Goal: Information Seeking & Learning: Understand process/instructions

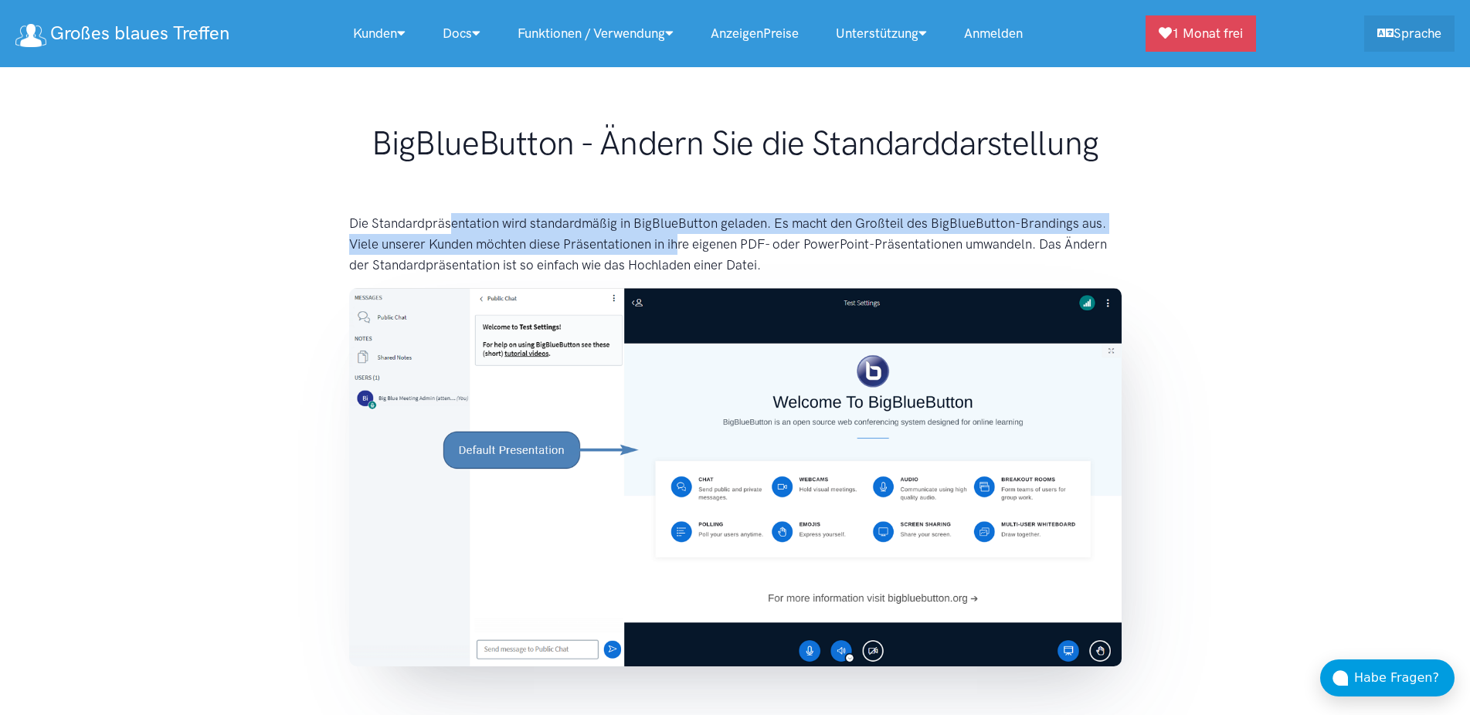
drag, startPoint x: 453, startPoint y: 233, endPoint x: 688, endPoint y: 246, distance: 235.2
click at [681, 244] on p "Die Standardpräsentation wird standardmäßig in BigBlueButton geladen. Es macht …" at bounding box center [735, 244] width 772 height 63
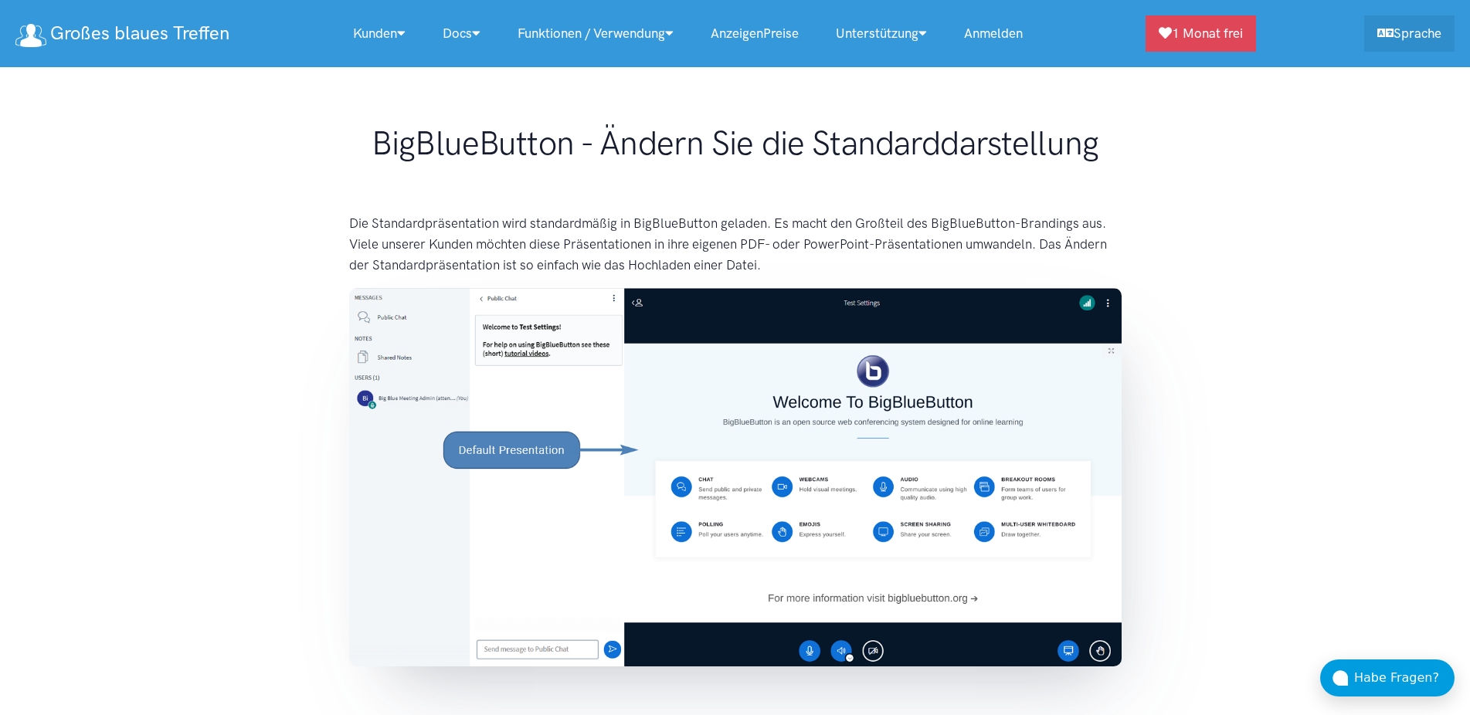
click at [772, 265] on p "Die Standardpräsentation wird standardmäßig in BigBlueButton geladen. Es macht …" at bounding box center [735, 244] width 772 height 63
click at [792, 265] on p "Die Standardpräsentation wird standardmäßig in BigBlueButton geladen. Es macht …" at bounding box center [735, 244] width 772 height 63
click at [790, 265] on p "Die Standardpräsentation wird standardmäßig in BigBlueButton geladen. Es macht …" at bounding box center [735, 244] width 772 height 63
click at [751, 231] on p "Die Standardpräsentation wird standardmäßig in BigBlueButton geladen. Es macht …" at bounding box center [735, 244] width 772 height 63
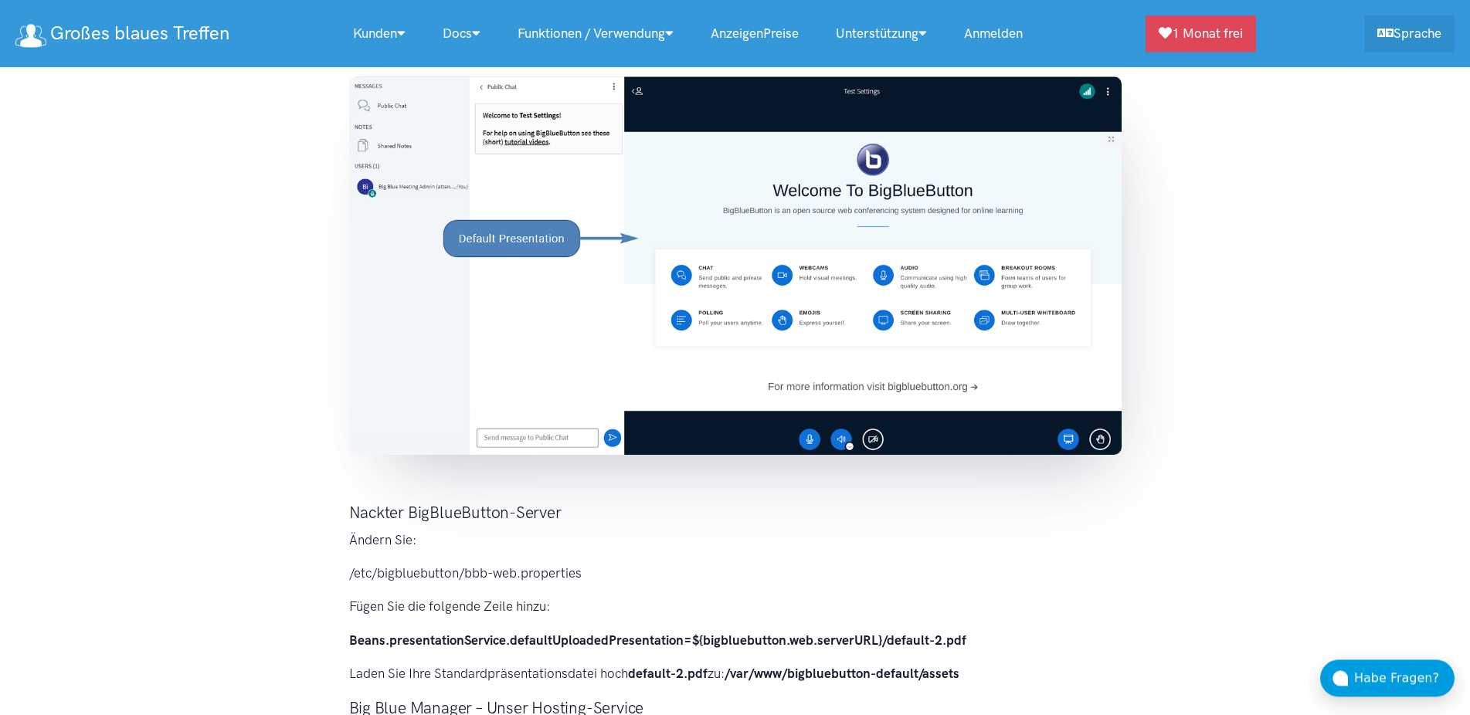
scroll to position [315, 0]
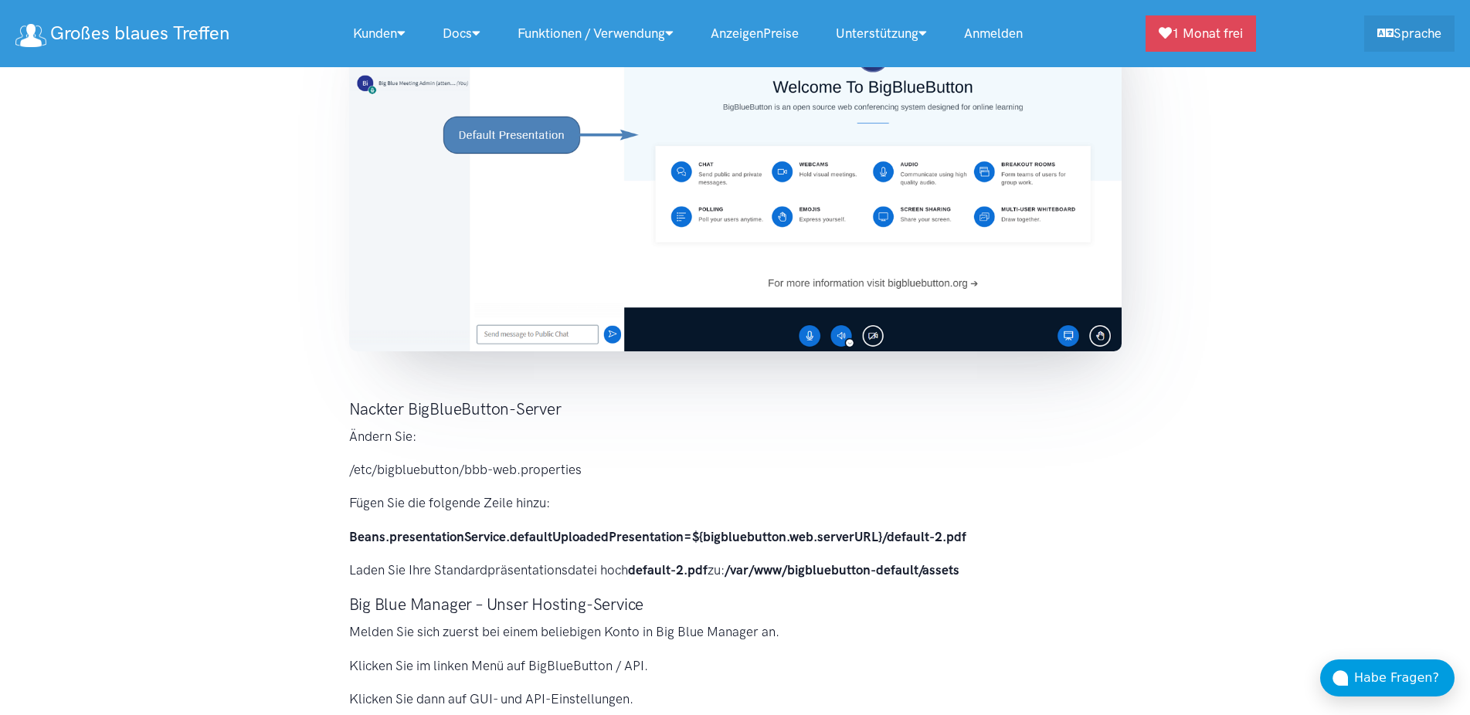
click at [341, 466] on div "Die Standardpräsentation wird standardmäßig in BigBlueButton geladen. Es macht …" at bounding box center [735, 577] width 803 height 1358
click at [548, 491] on div "Die Standardpräsentation wird standardmäßig in BigBlueButton geladen. Es macht …" at bounding box center [735, 577] width 803 height 1358
click at [648, 552] on div "Die Standardpräsentation wird standardmäßig in BigBlueButton geladen. Es macht …" at bounding box center [735, 577] width 803 height 1358
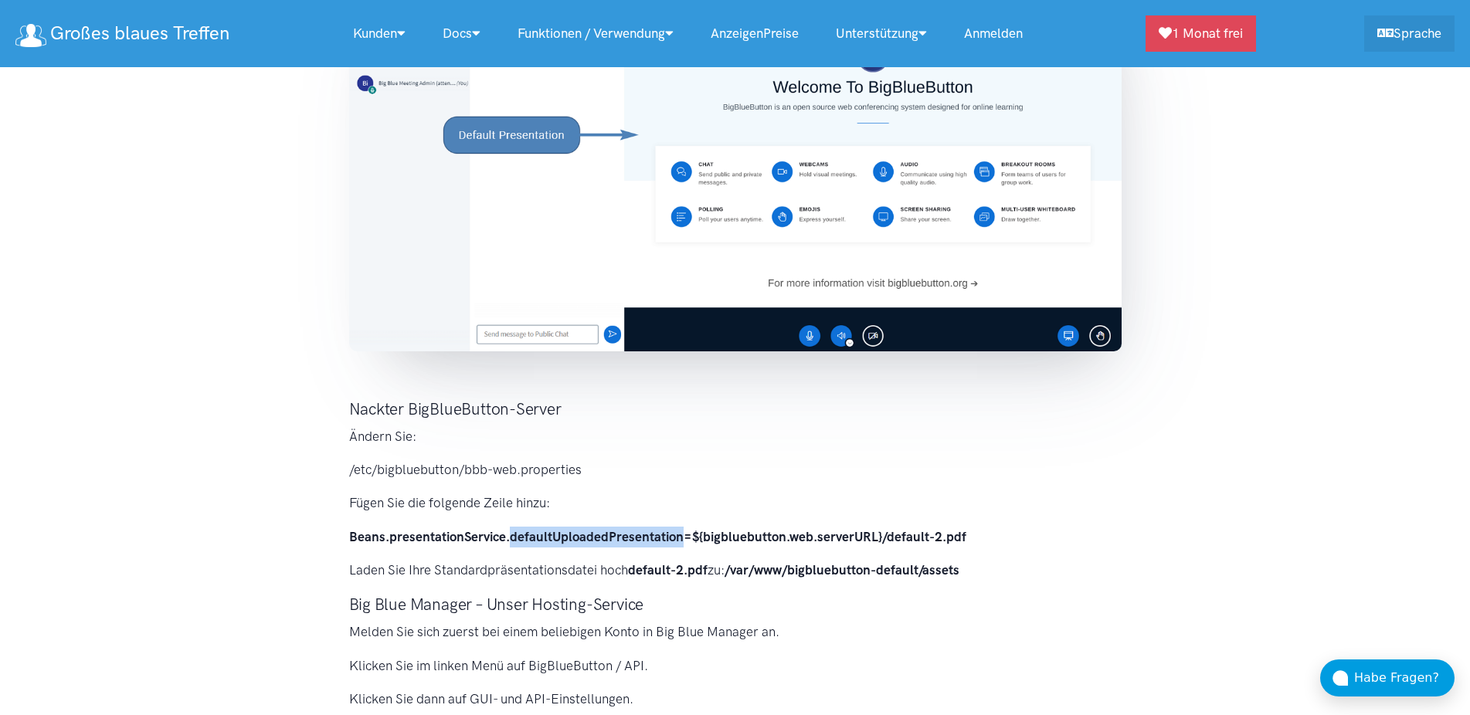
click at [648, 552] on div "Die Standardpräsentation wird standardmäßig in BigBlueButton geladen. Es macht …" at bounding box center [735, 577] width 803 height 1358
click at [534, 575] on p "Laden Sie Ihre Standardpräsentationsdatei hoch default-2.pdf zu: /var/www/bigbl…" at bounding box center [735, 570] width 772 height 21
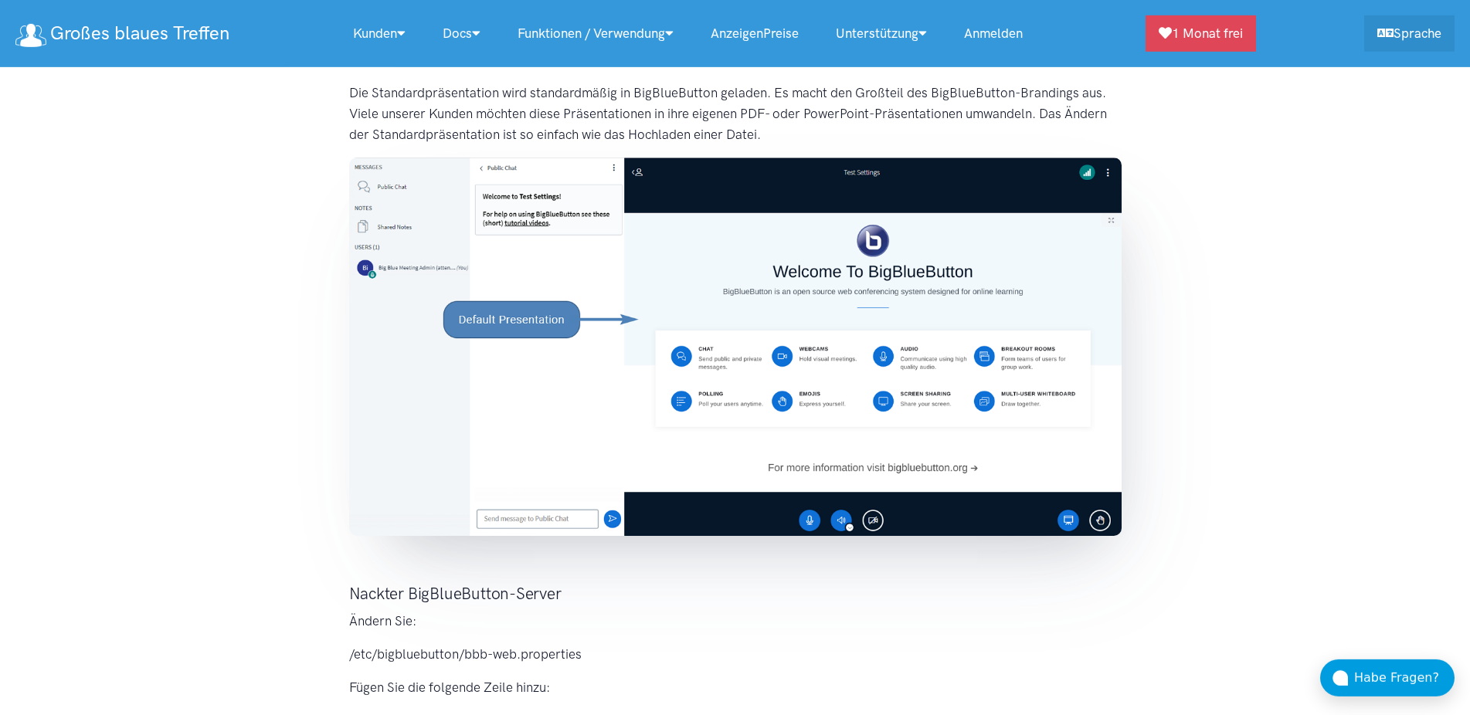
scroll to position [158, 0]
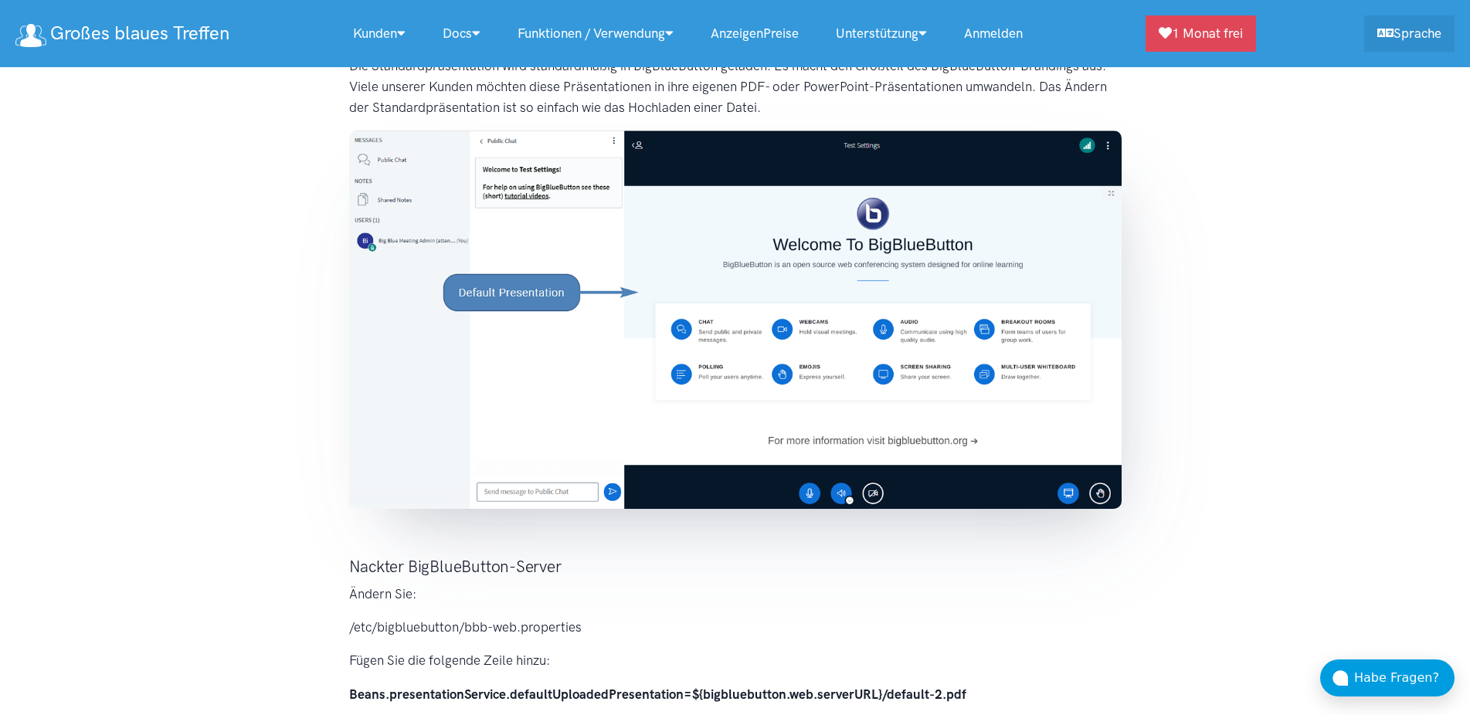
click at [563, 627] on p "/etc/bigbluebutton/bbb-web.properties" at bounding box center [735, 627] width 772 height 21
click at [603, 627] on p "/etc/bigbluebutton/bbb-web.properties" at bounding box center [735, 627] width 772 height 21
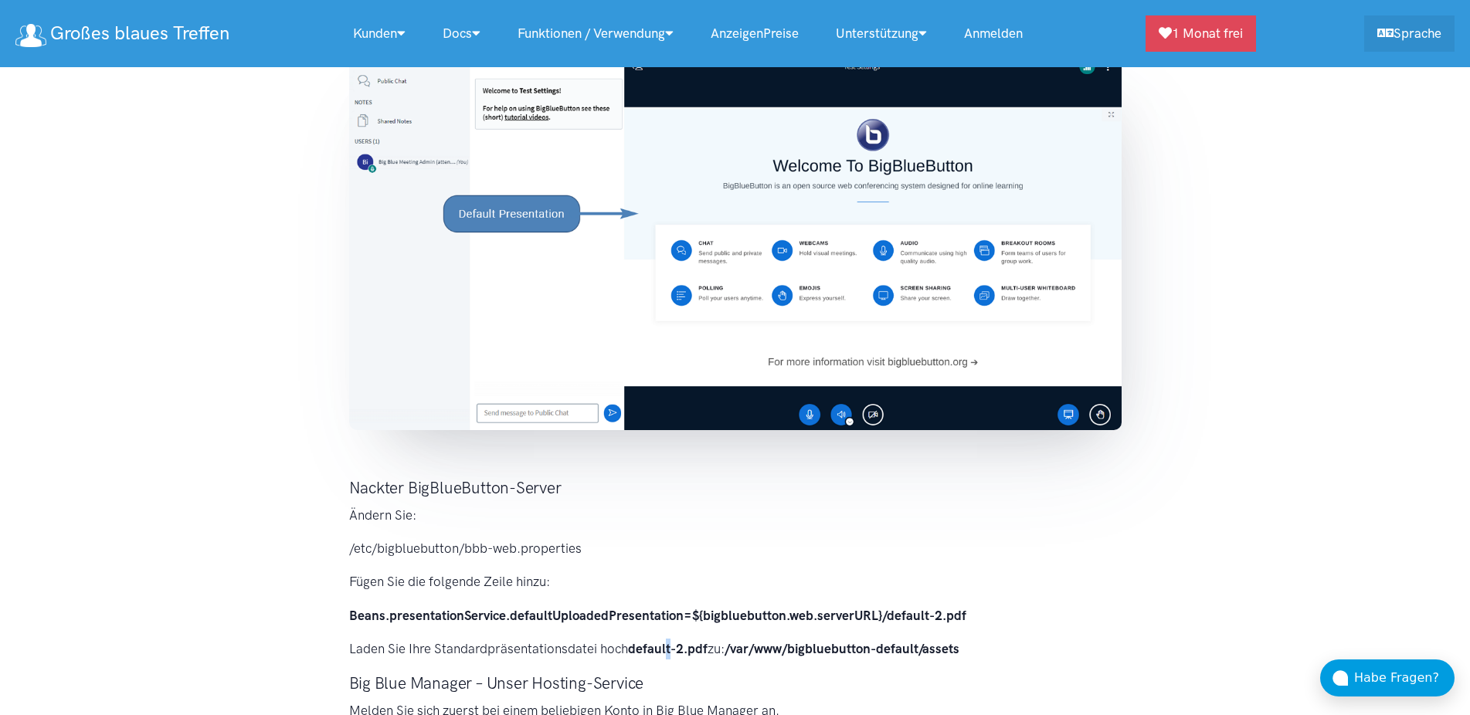
drag, startPoint x: 667, startPoint y: 653, endPoint x: 671, endPoint y: 662, distance: 10.4
click at [671, 662] on div "Die Standardpräsentation wird standardmäßig in BigBlueButton geladen. Es macht …" at bounding box center [735, 656] width 803 height 1358
click at [651, 652] on strong "default-2.pdf" at bounding box center [668, 648] width 80 height 15
drag, startPoint x: 630, startPoint y: 643, endPoint x: 717, endPoint y: 650, distance: 87.5
click at [717, 650] on p "Laden Sie Ihre Standardpräsentationsdatei hoch default-2.pdf zu: /var/www/bigbl…" at bounding box center [735, 649] width 772 height 21
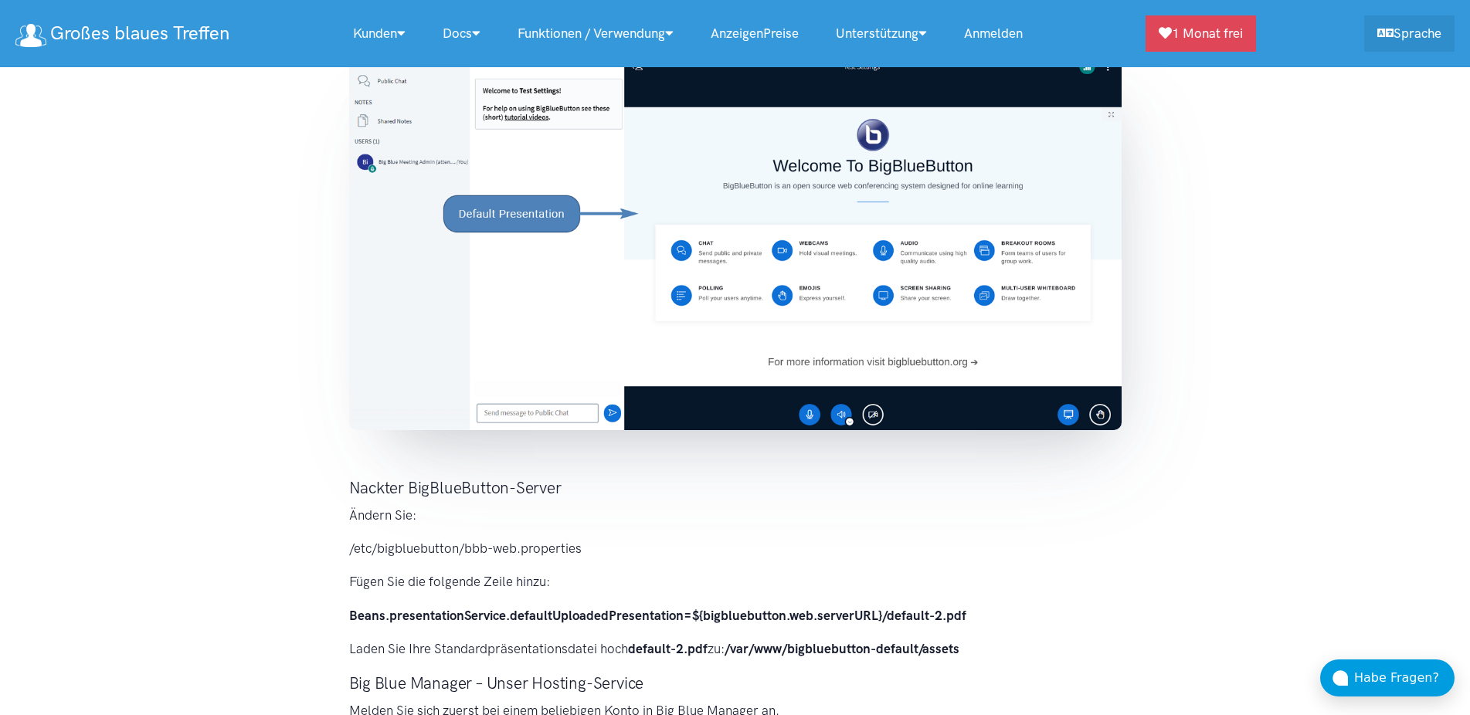
click at [997, 664] on div "Die Standardpräsentation wird standardmäßig in BigBlueButton geladen. Es macht …" at bounding box center [735, 656] width 803 height 1358
click at [976, 646] on p "Laden Sie Ihre Standardpräsentationsdatei hoch default-2.pdf zu: /var/www/bigbl…" at bounding box center [735, 649] width 772 height 21
drag, startPoint x: 969, startPoint y: 648, endPoint x: 733, endPoint y: 649, distance: 235.6
click at [733, 649] on p "Laden Sie Ihre Standardpräsentationsdatei hoch default-2.pdf zu: /var/www/bigbl…" at bounding box center [735, 649] width 772 height 21
click at [546, 585] on p "Fügen Sie die folgende Zeile hinzu:" at bounding box center [735, 582] width 772 height 21
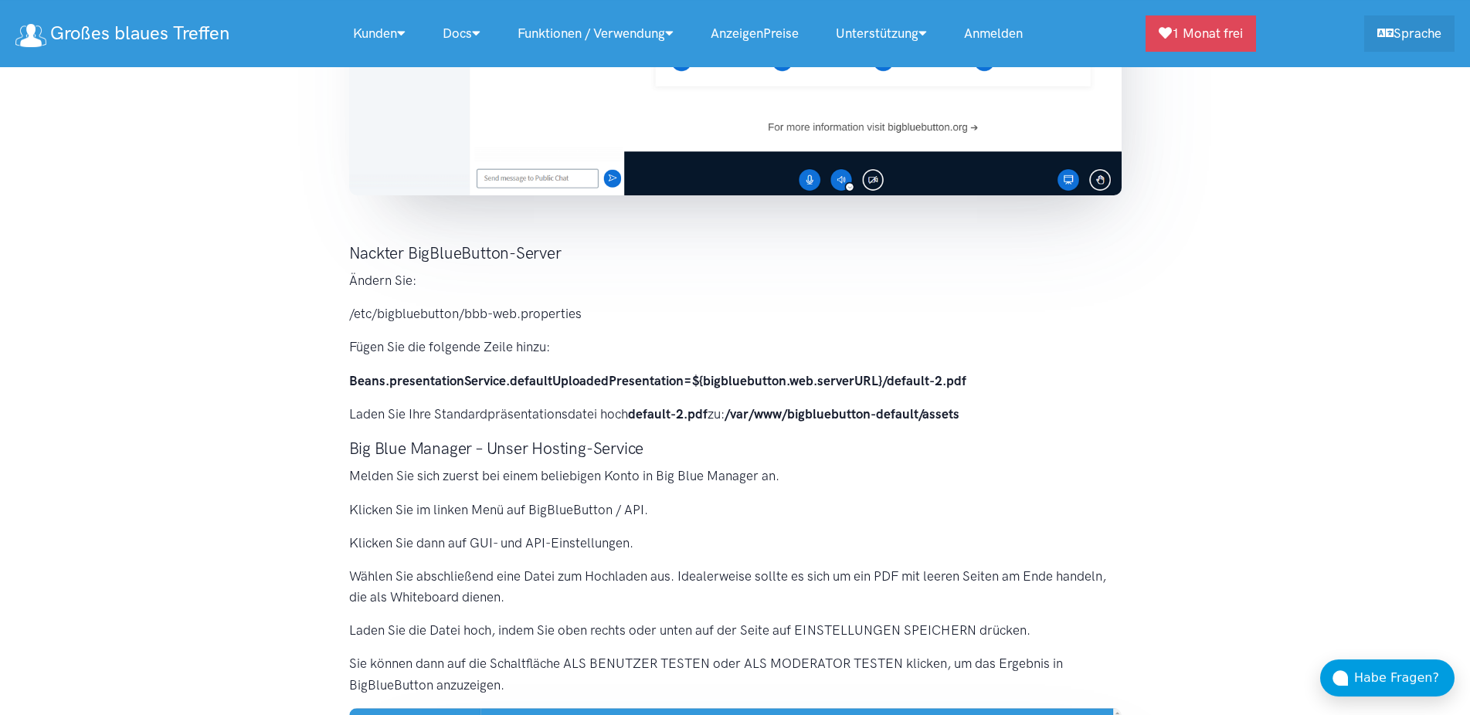
scroll to position [473, 0]
